Goal: Communication & Community: Participate in discussion

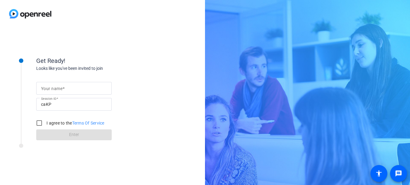
click at [60, 93] on div at bounding box center [74, 88] width 66 height 13
type input "[PERSON_NAME]"
click at [38, 121] on input "I agree to the Terms Of Service" at bounding box center [39, 123] width 12 height 12
checkbox input "true"
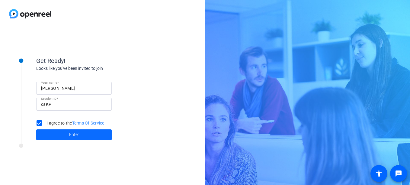
click at [50, 135] on span at bounding box center [73, 134] width 75 height 14
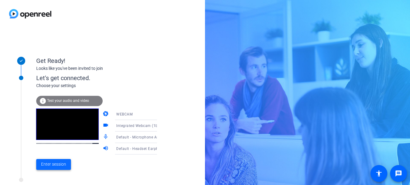
click at [55, 161] on span "Enter session" at bounding box center [53, 164] width 25 height 6
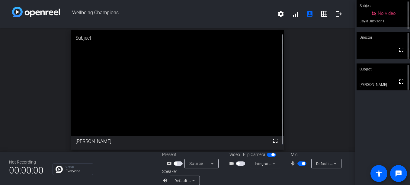
click at [236, 163] on span "button" at bounding box center [237, 163] width 3 height 3
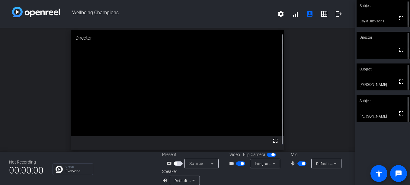
click at [302, 163] on span "button" at bounding box center [303, 163] width 3 height 3
click at [297, 163] on span "button" at bounding box center [298, 163] width 3 height 3
click at [302, 163] on span "button" at bounding box center [303, 163] width 3 height 3
click at [237, 163] on span "button" at bounding box center [240, 163] width 9 height 4
click at [297, 162] on span "button" at bounding box center [298, 163] width 3 height 3
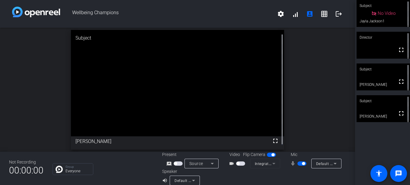
click at [238, 163] on span "button" at bounding box center [240, 163] width 9 height 4
click at [301, 166] on mat-slide-toggle at bounding box center [302, 163] width 10 height 6
click at [302, 164] on span "button" at bounding box center [303, 163] width 3 height 3
click at [240, 164] on span "button" at bounding box center [241, 163] width 3 height 3
click at [237, 164] on span "button" at bounding box center [237, 163] width 3 height 3
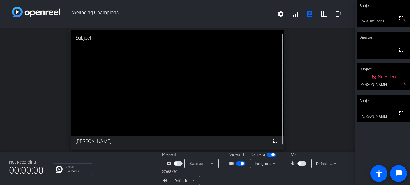
click at [298, 163] on span "button" at bounding box center [298, 163] width 3 height 3
click at [302, 163] on span "button" at bounding box center [303, 163] width 3 height 3
click at [237, 164] on span "button" at bounding box center [240, 163] width 9 height 4
click at [297, 162] on span "button" at bounding box center [298, 163] width 3 height 3
click at [237, 163] on span "button" at bounding box center [237, 163] width 3 height 3
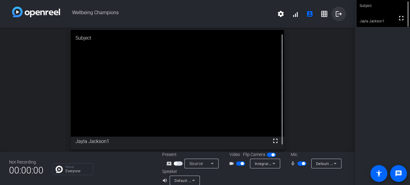
drag, startPoint x: 336, startPoint y: 15, endPoint x: 334, endPoint y: 11, distance: 5.5
click at [335, 11] on mat-icon "logout" at bounding box center [338, 13] width 7 height 7
